Goal: Information Seeking & Learning: Learn about a topic

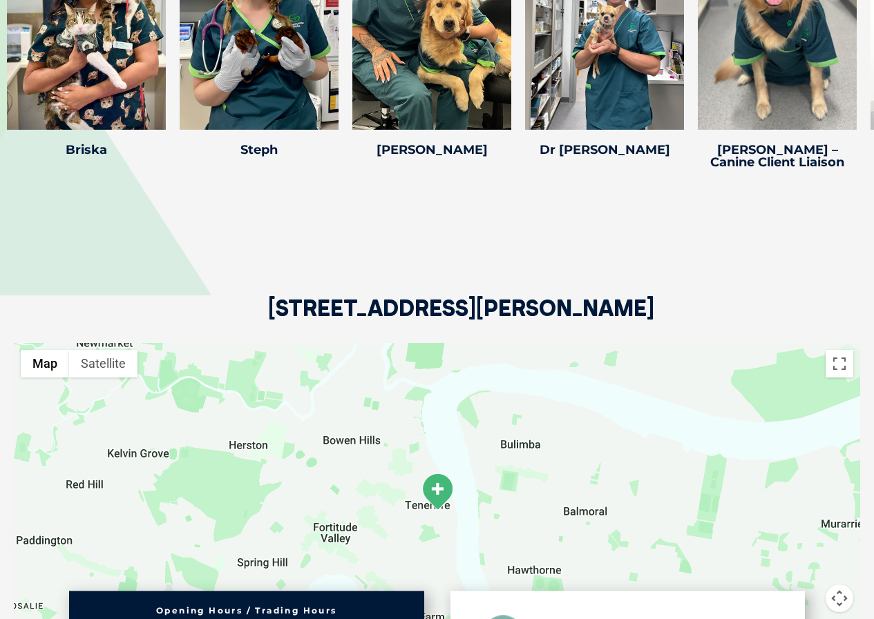
scroll to position [2141, 0]
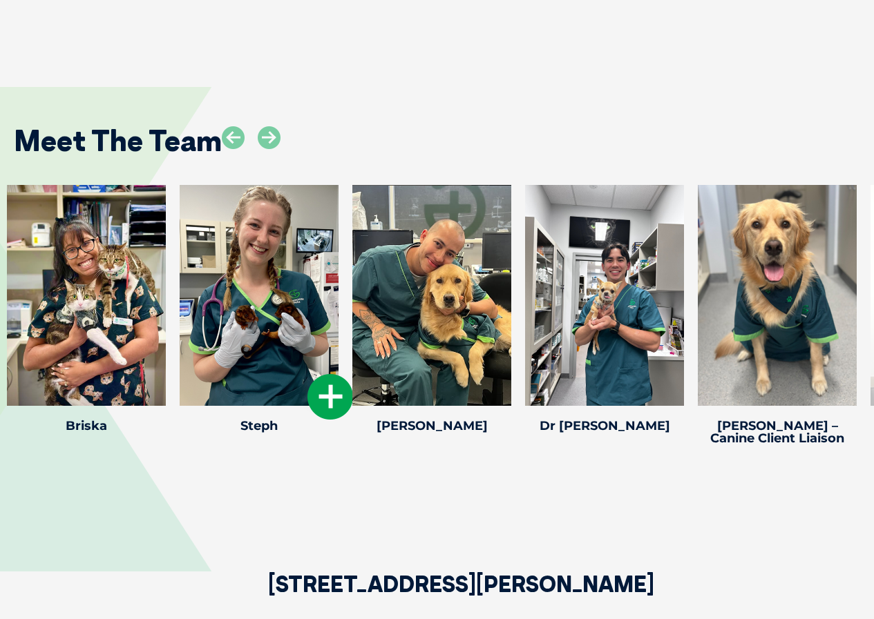
click at [327, 391] on icon at bounding box center [330, 397] width 46 height 46
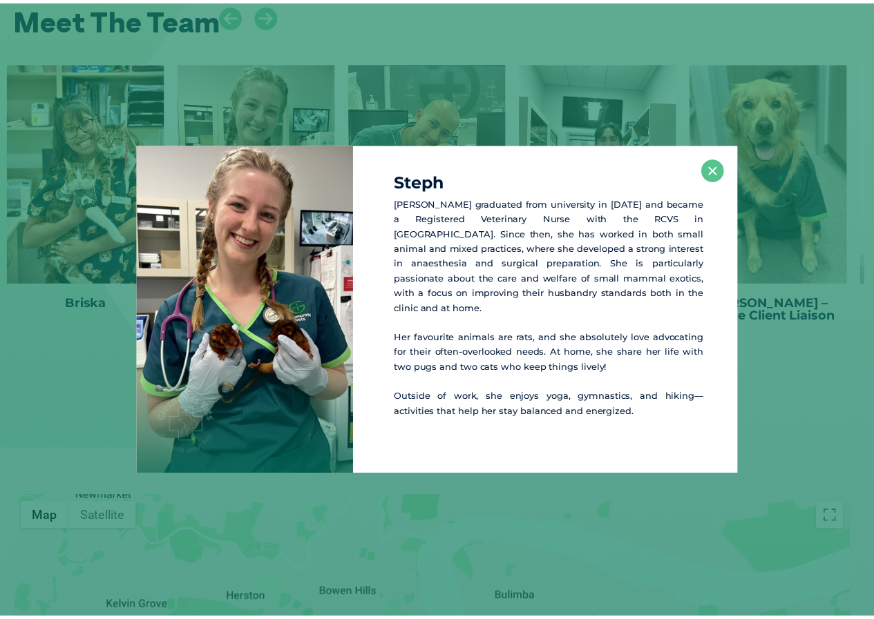
scroll to position [2269, 0]
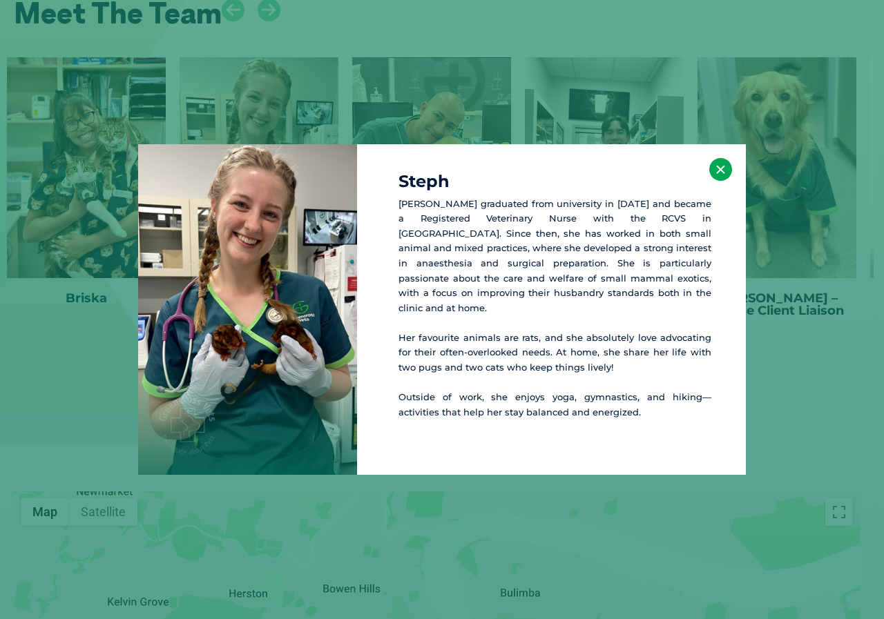
click at [721, 177] on button "×" at bounding box center [720, 169] width 23 height 23
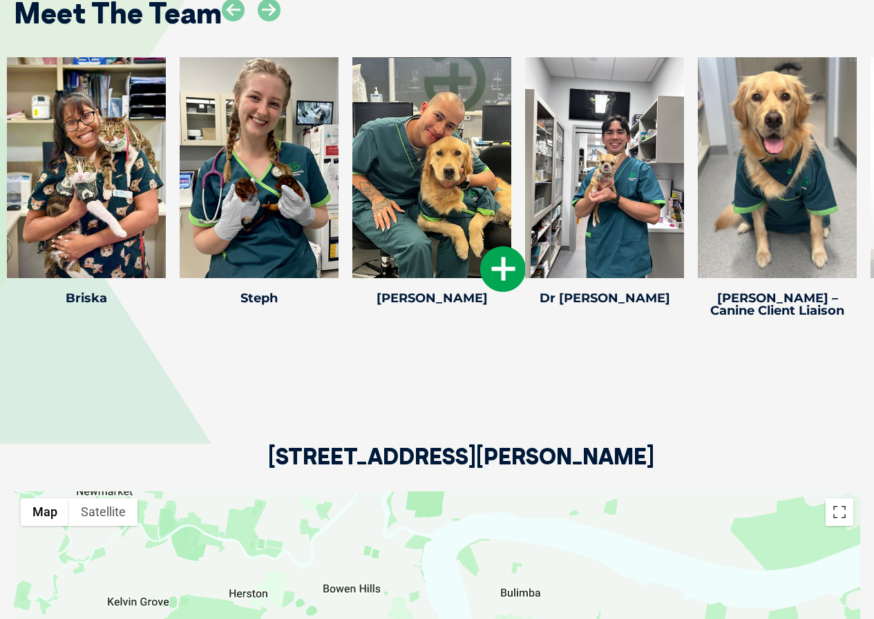
click at [506, 262] on icon at bounding box center [503, 270] width 46 height 46
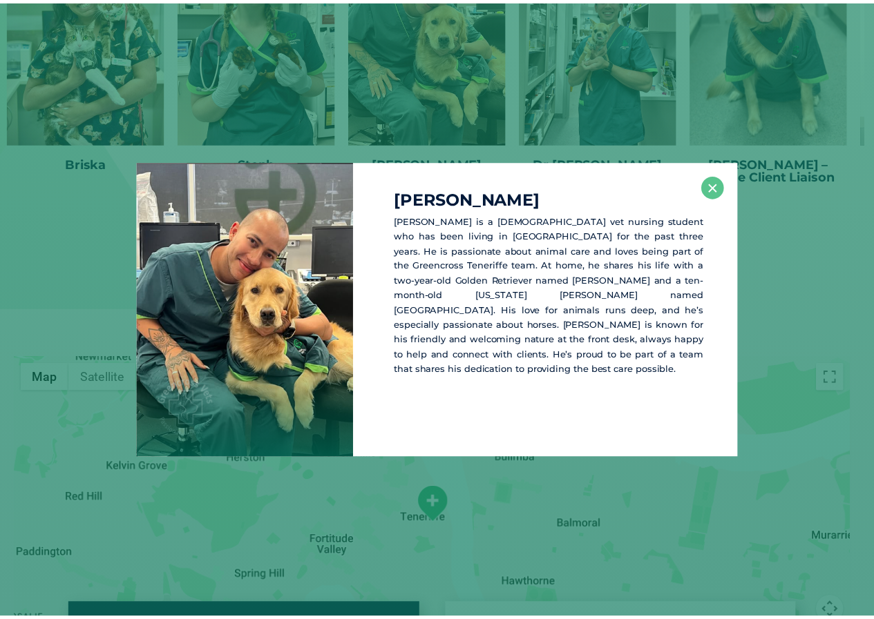
scroll to position [2405, 0]
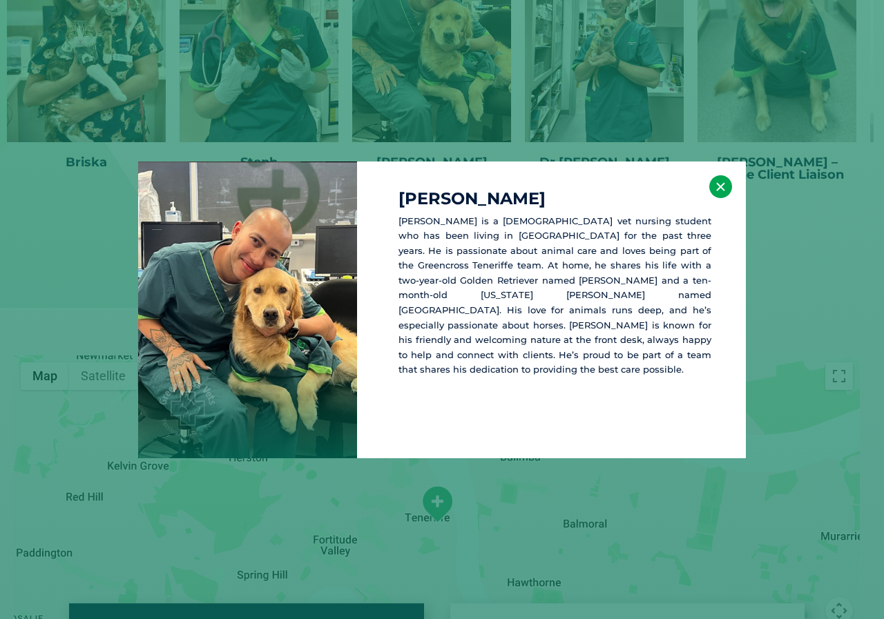
click at [718, 198] on button "×" at bounding box center [720, 186] width 23 height 23
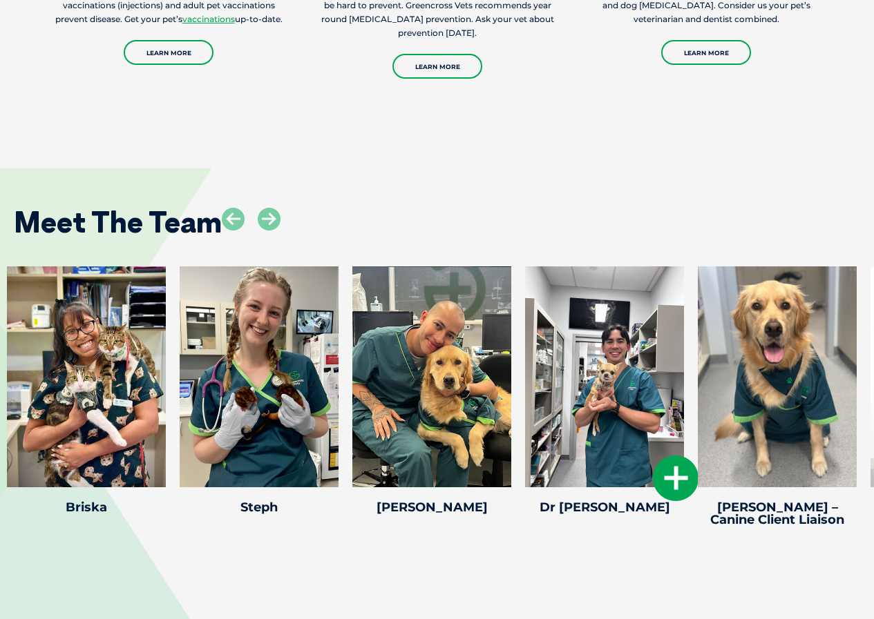
scroll to position [2197, 0]
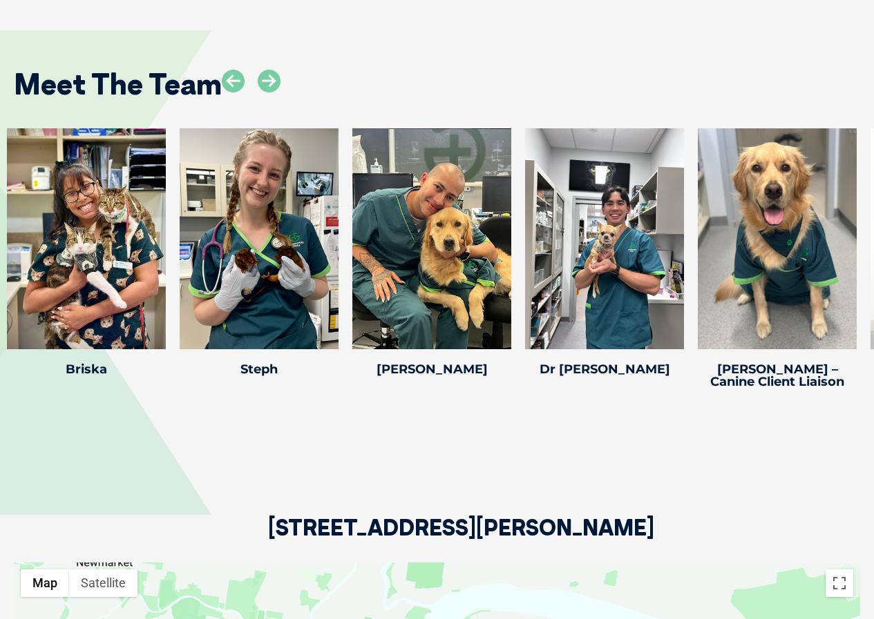
click at [814, 307] on div at bounding box center [776, 238] width 159 height 221
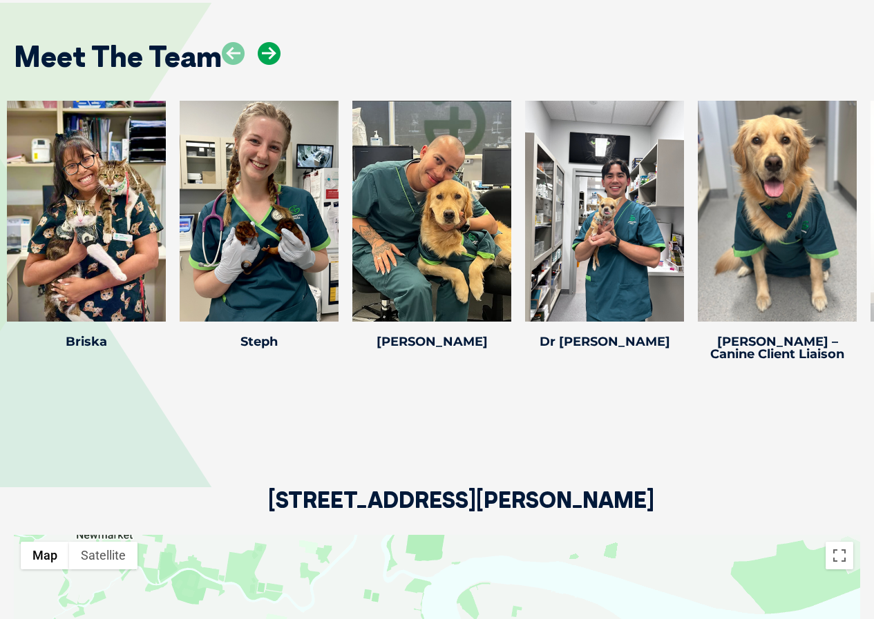
click at [261, 52] on icon at bounding box center [269, 53] width 23 height 23
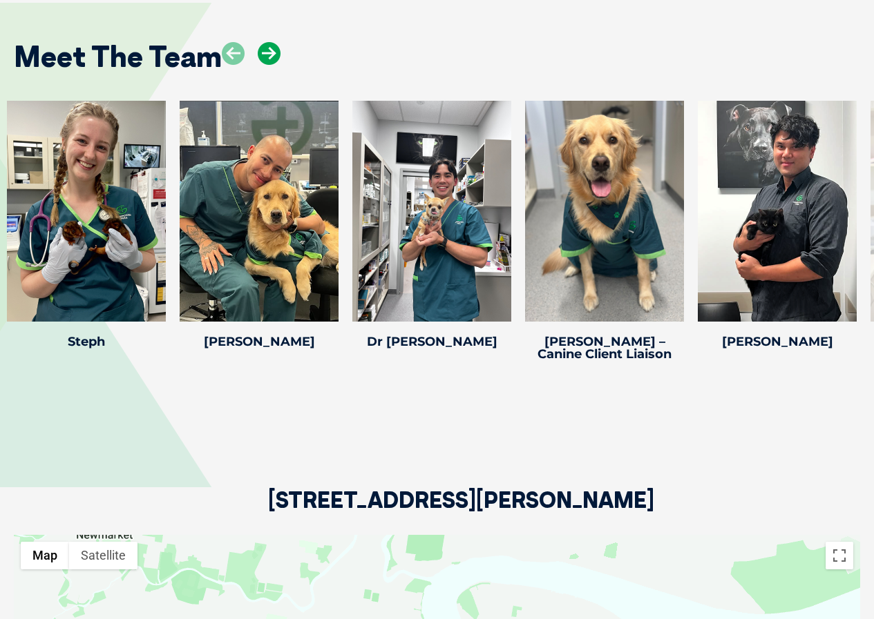
click at [261, 52] on icon at bounding box center [269, 53] width 23 height 23
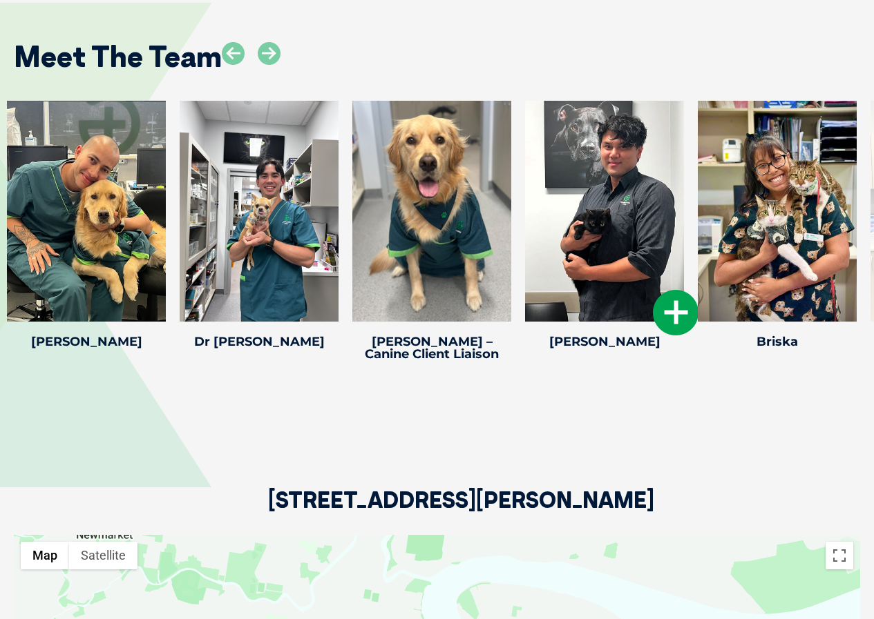
click at [669, 313] on icon at bounding box center [676, 313] width 46 height 46
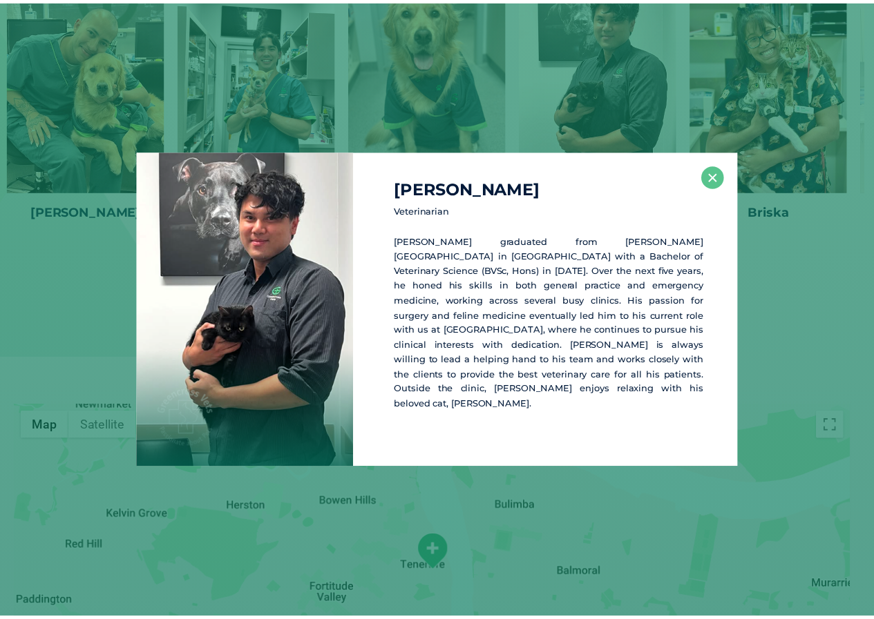
scroll to position [2361, 0]
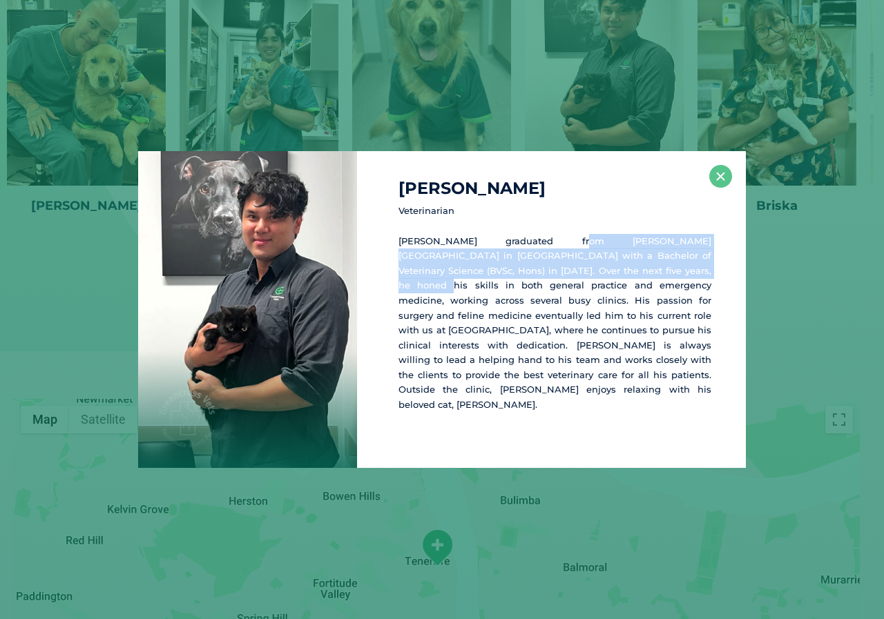
drag, startPoint x: 530, startPoint y: 250, endPoint x: 686, endPoint y: 295, distance: 161.7
click at [686, 295] on p "[PERSON_NAME] graduated from [PERSON_NAME][GEOGRAPHIC_DATA] in [GEOGRAPHIC_DATA…" at bounding box center [554, 323] width 313 height 179
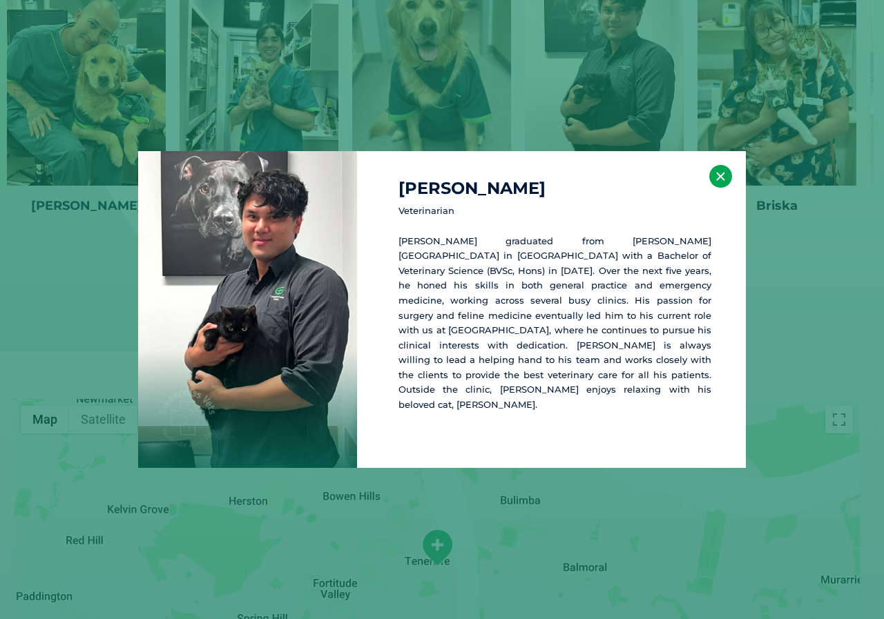
click at [720, 179] on button "×" at bounding box center [720, 176] width 23 height 23
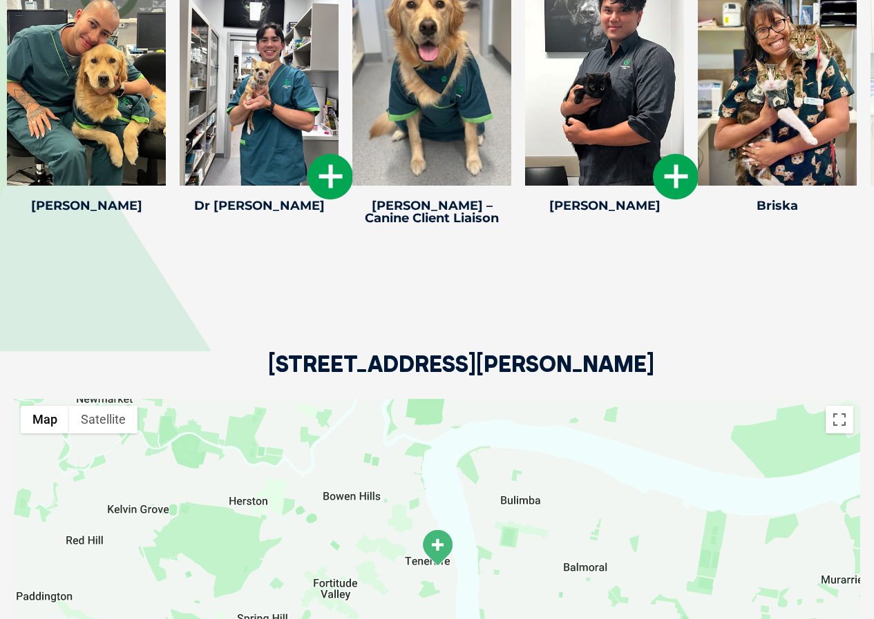
click at [316, 170] on icon at bounding box center [330, 177] width 46 height 46
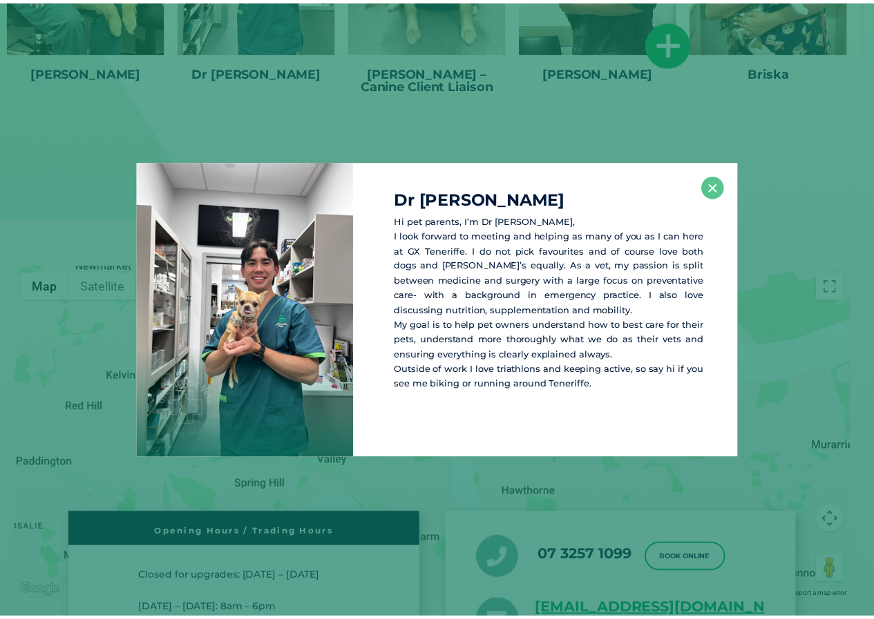
scroll to position [2497, 0]
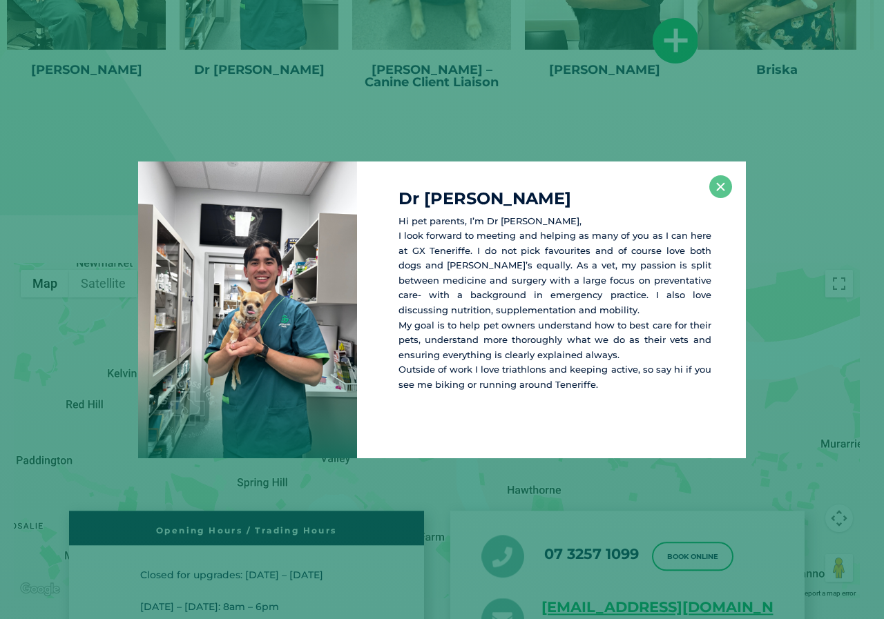
click at [729, 198] on div "Dr [PERSON_NAME] Hi pet parents, I’m Dr [PERSON_NAME], I look forward to meetin…" at bounding box center [551, 310] width 389 height 297
click at [720, 198] on button "×" at bounding box center [720, 186] width 23 height 23
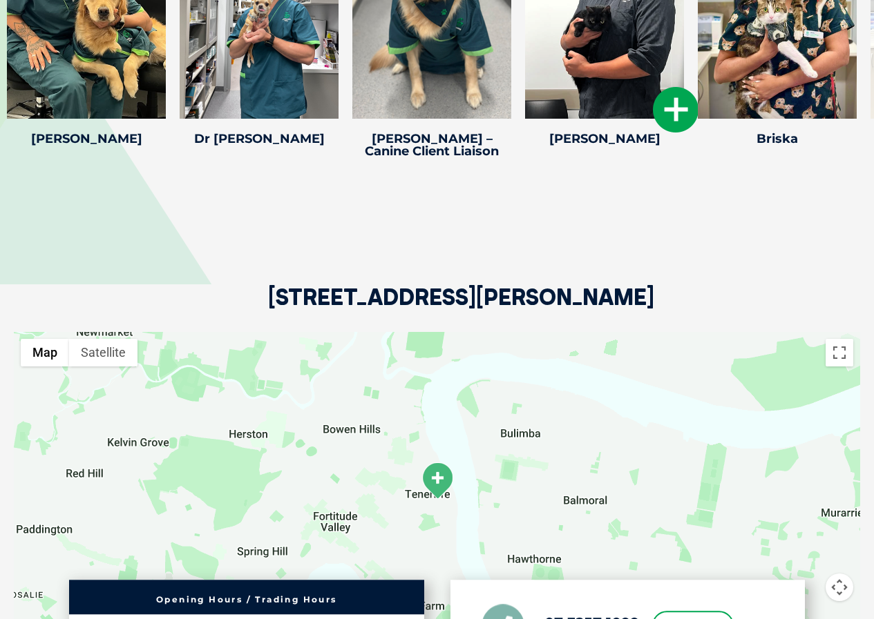
scroll to position [2359, 0]
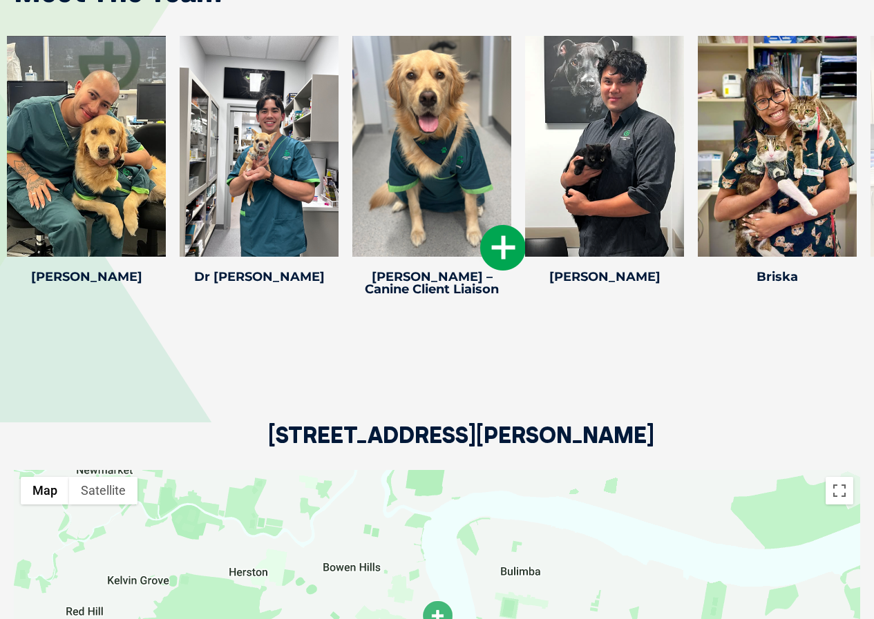
click at [503, 234] on icon at bounding box center [503, 248] width 46 height 46
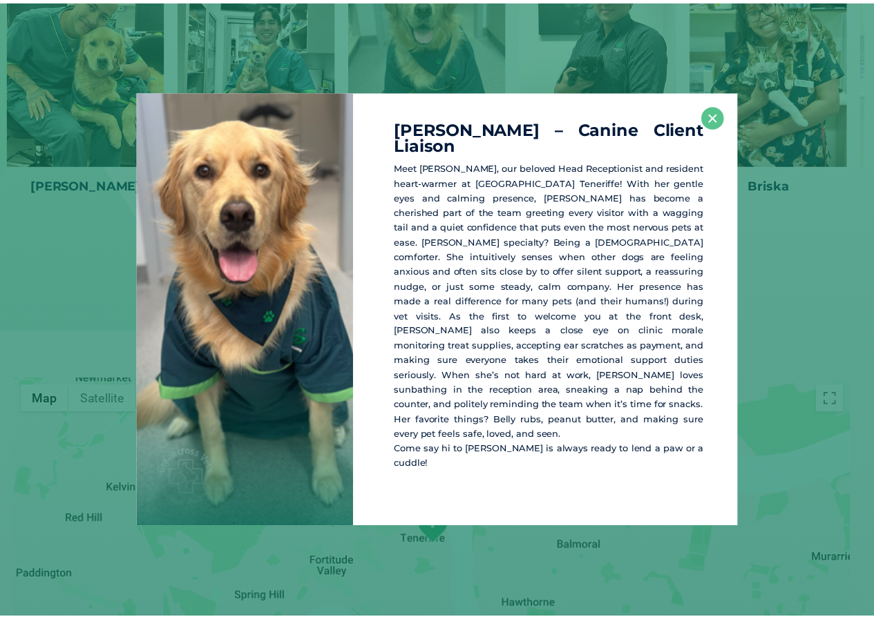
scroll to position [2388, 0]
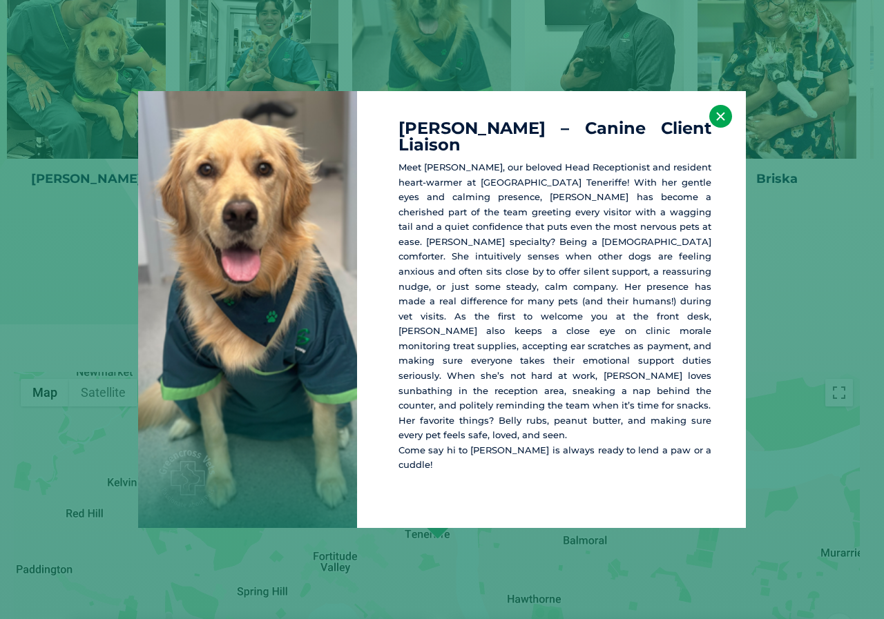
click at [718, 128] on button "×" at bounding box center [720, 116] width 23 height 23
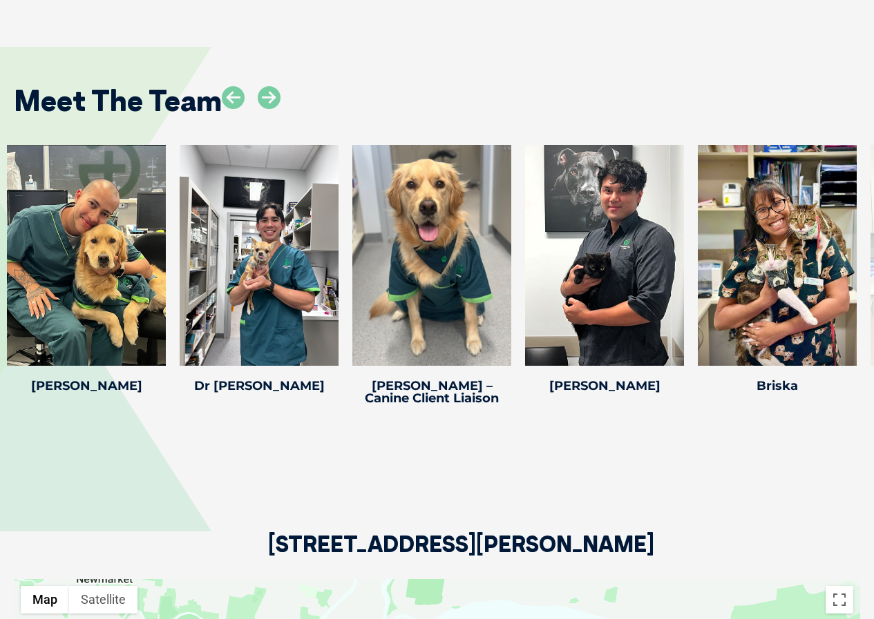
scroll to position [2112, 0]
